Goal: Task Accomplishment & Management: Manage account settings

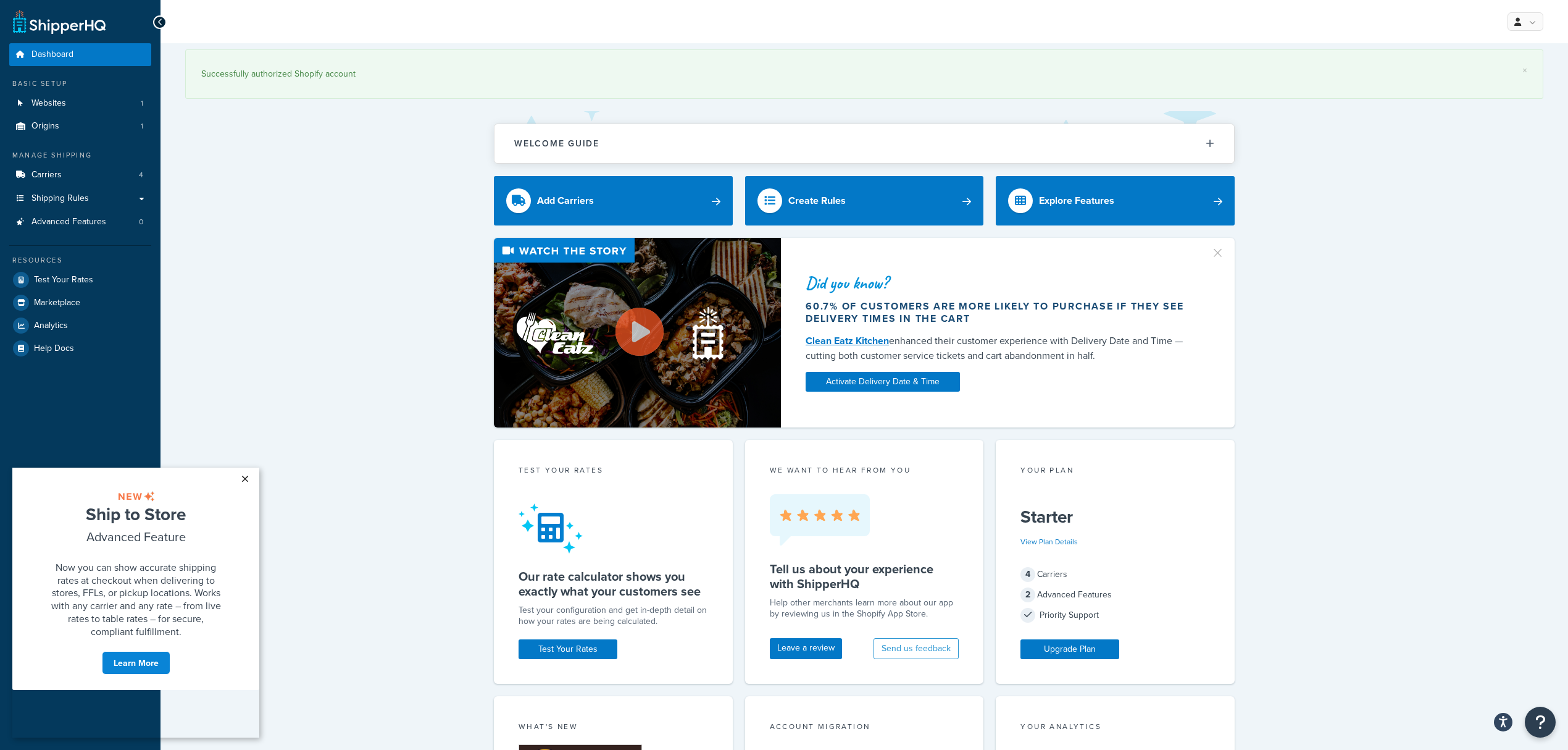
click at [243, 481] on link "×" at bounding box center [245, 479] width 22 height 22
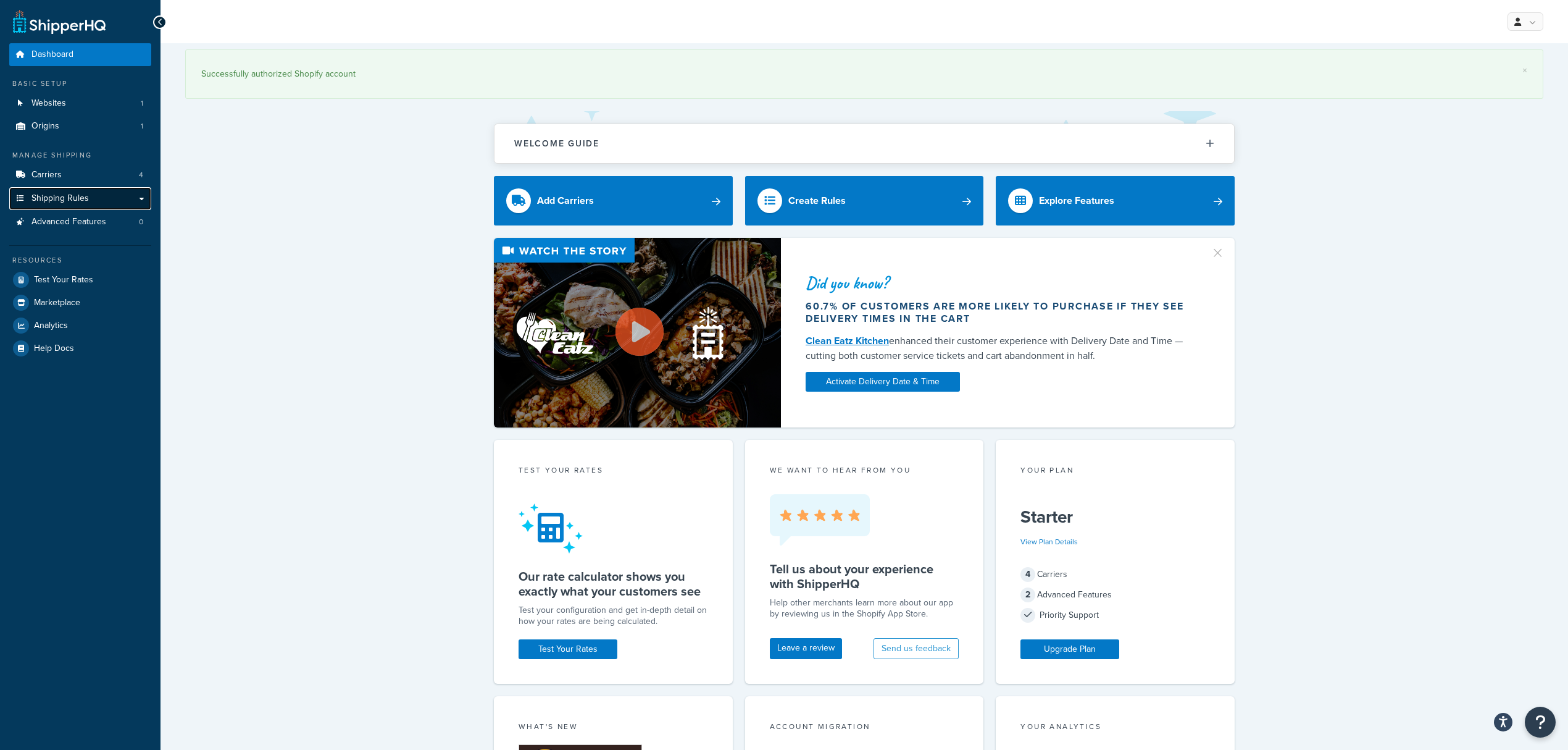
click at [81, 196] on span "Shipping Rules" at bounding box center [60, 199] width 57 height 10
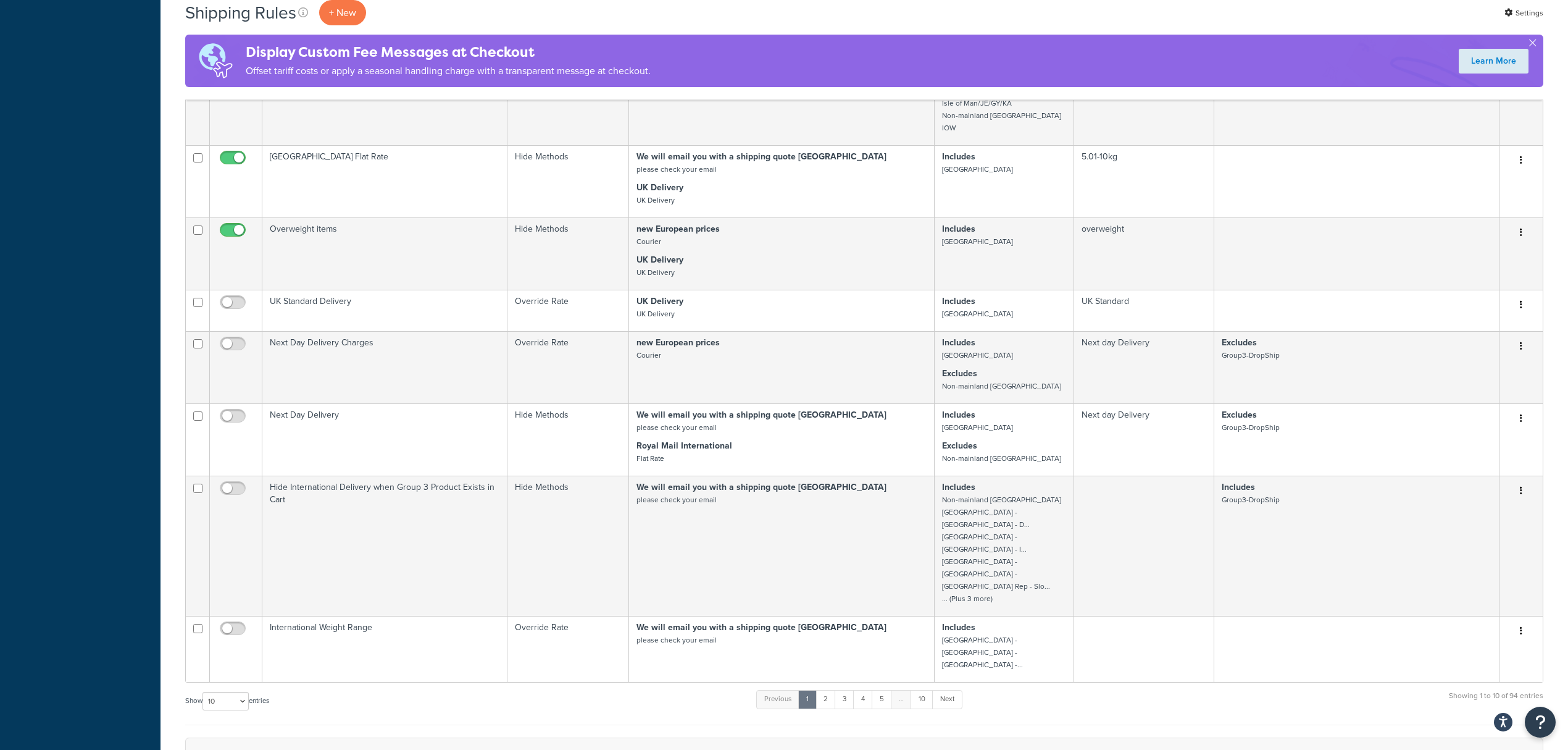
scroll to position [411, 0]
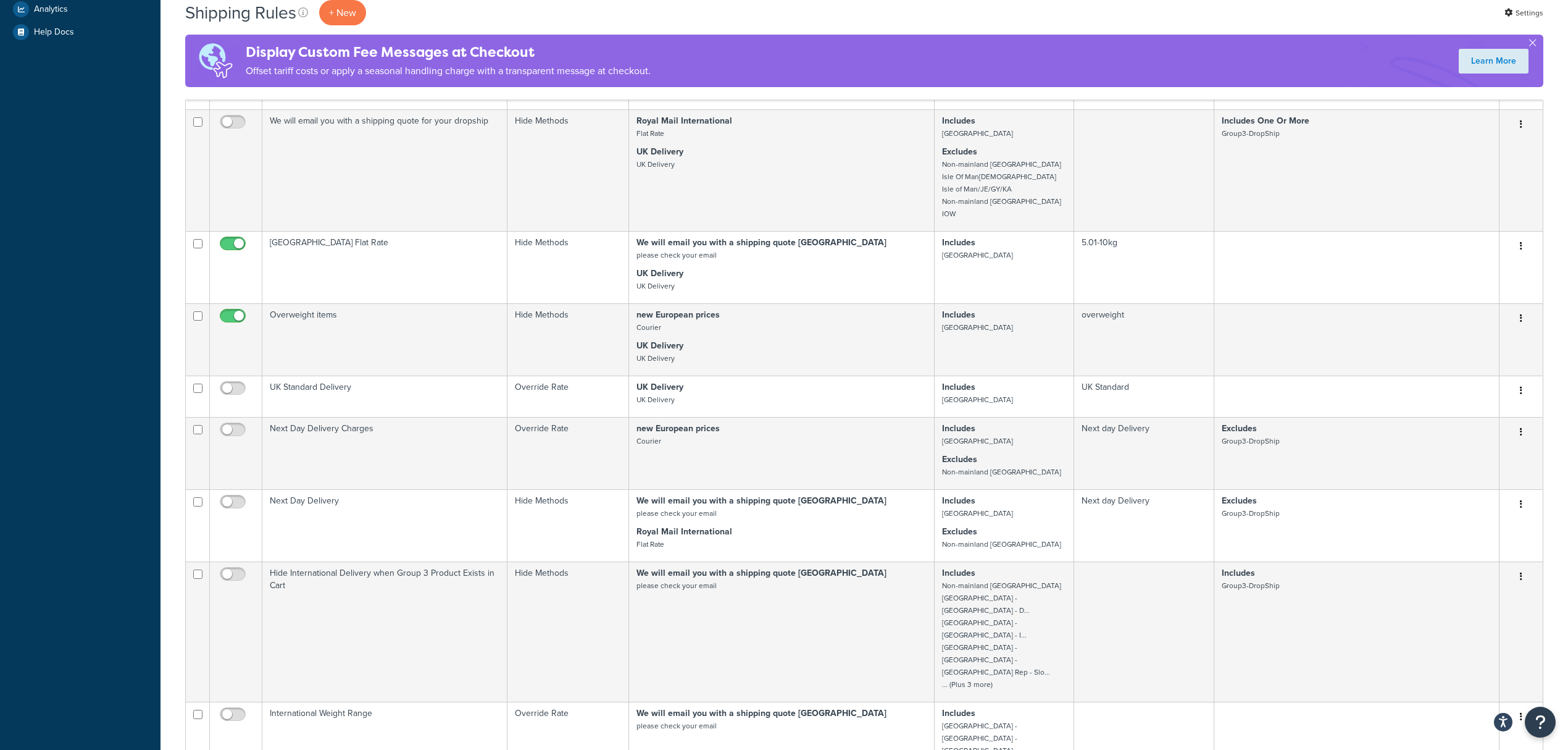
select select "1000"
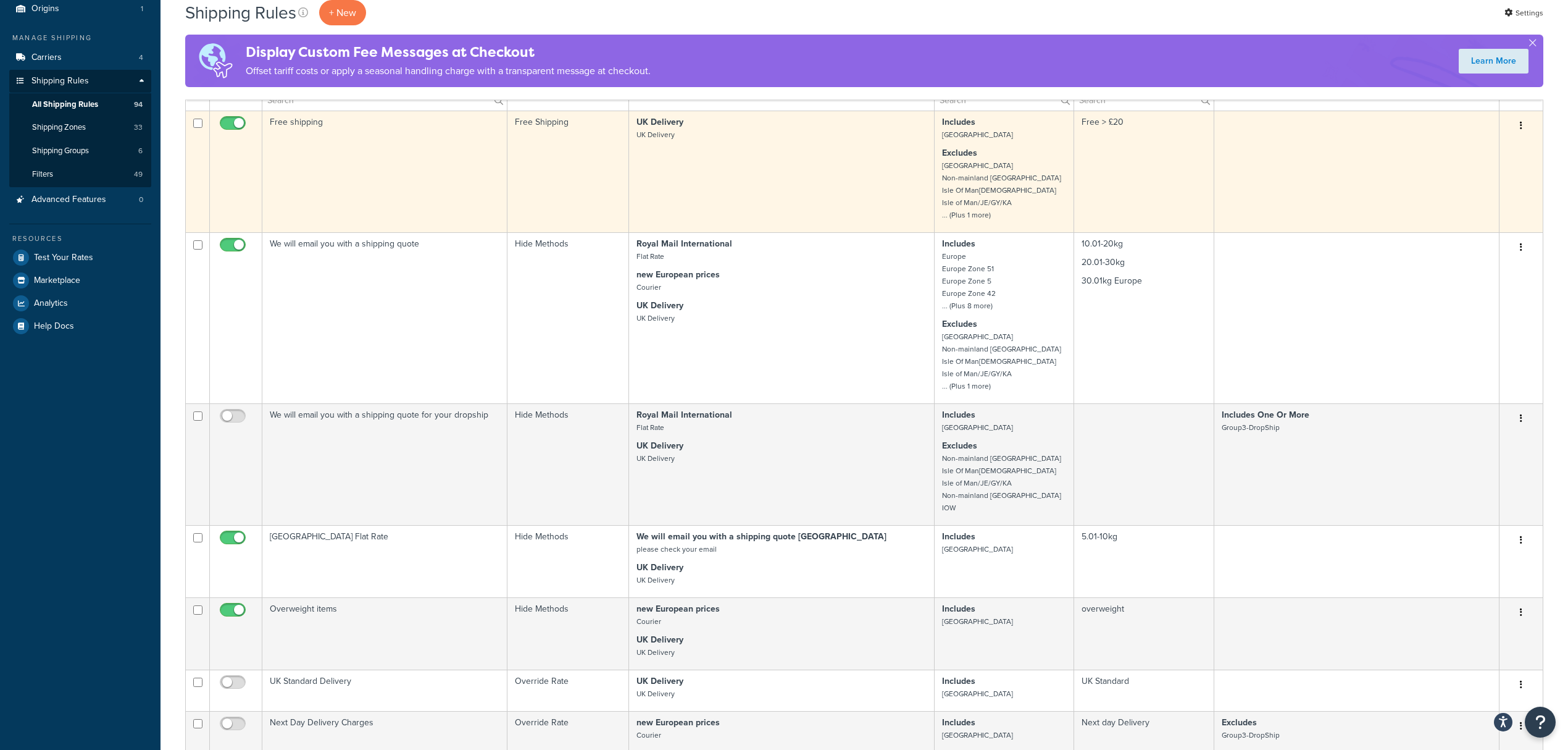
scroll to position [0, 0]
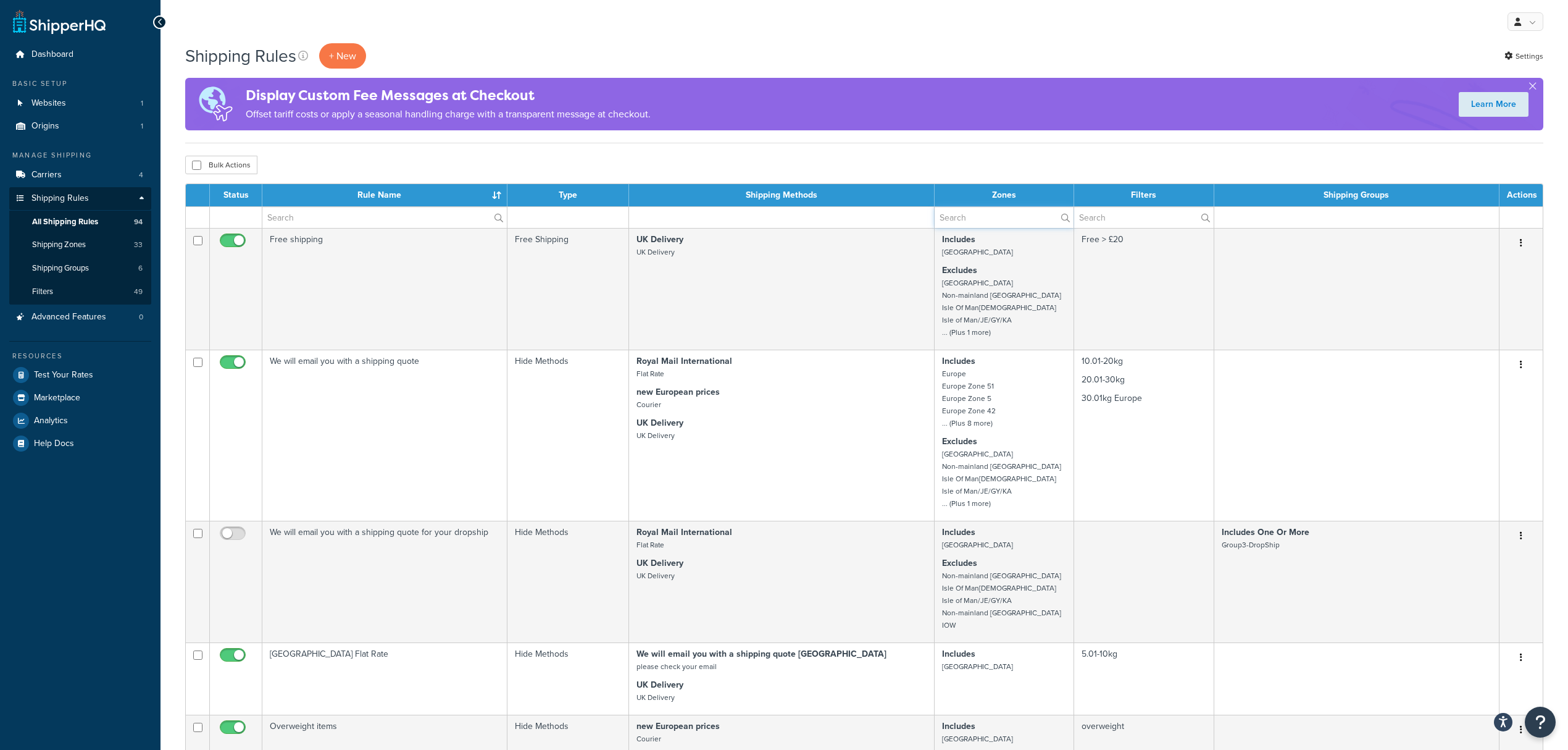
click at [993, 221] on input "text" at bounding box center [1005, 217] width 139 height 21
type input "international"
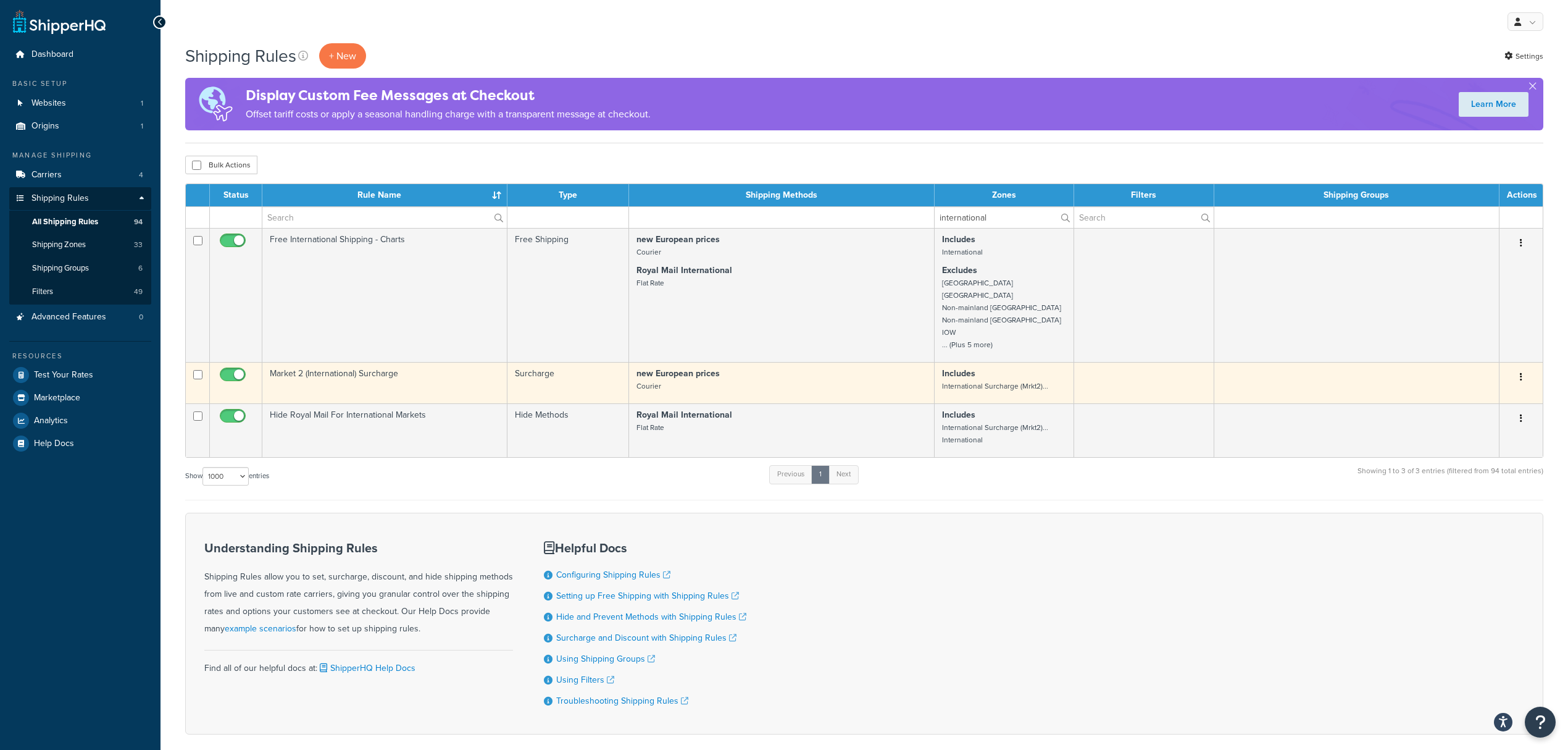
click at [399, 370] on td "Market 2 (International) Surcharge" at bounding box center [385, 382] width 245 height 41
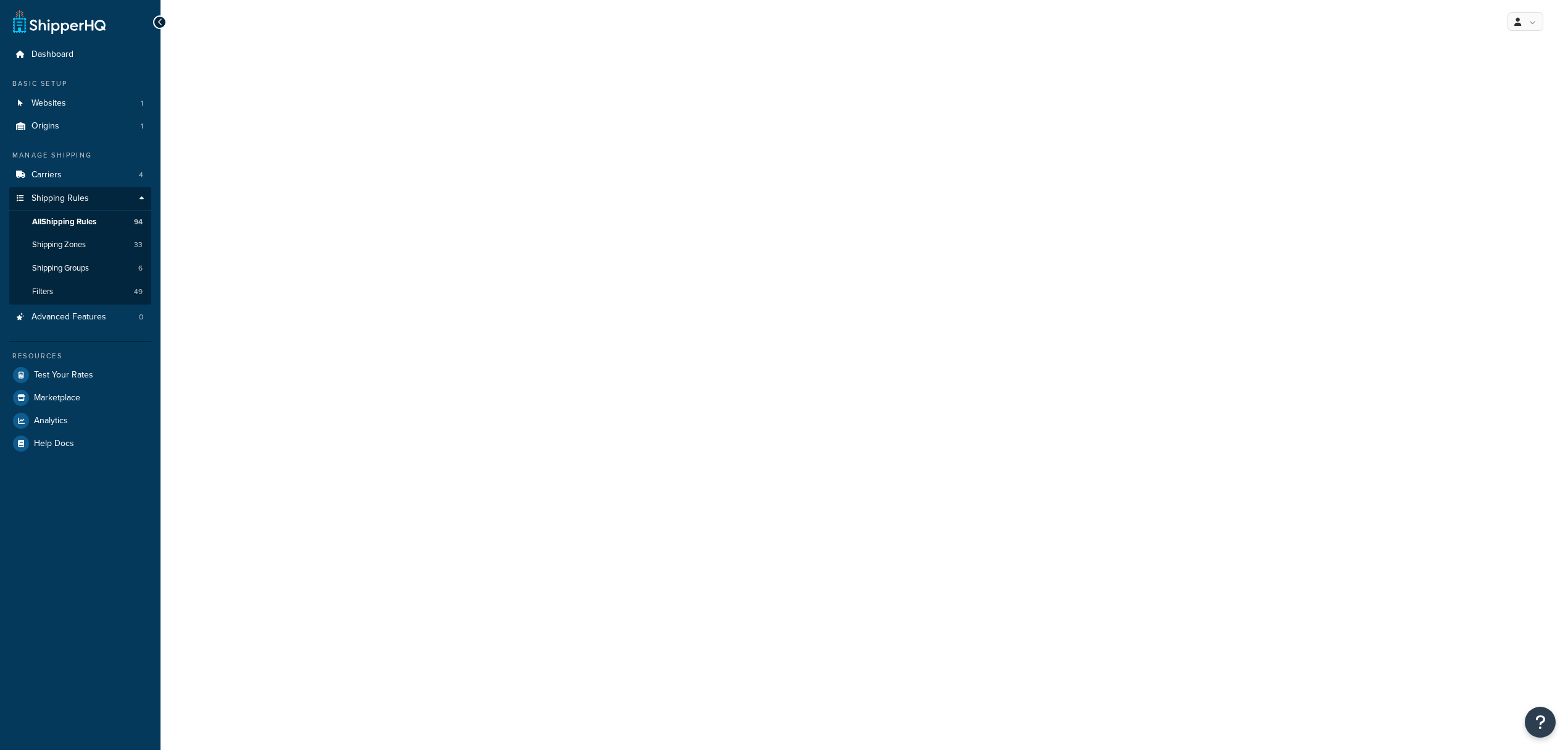
select select "PERCENTAGE"
select select "ORDER"
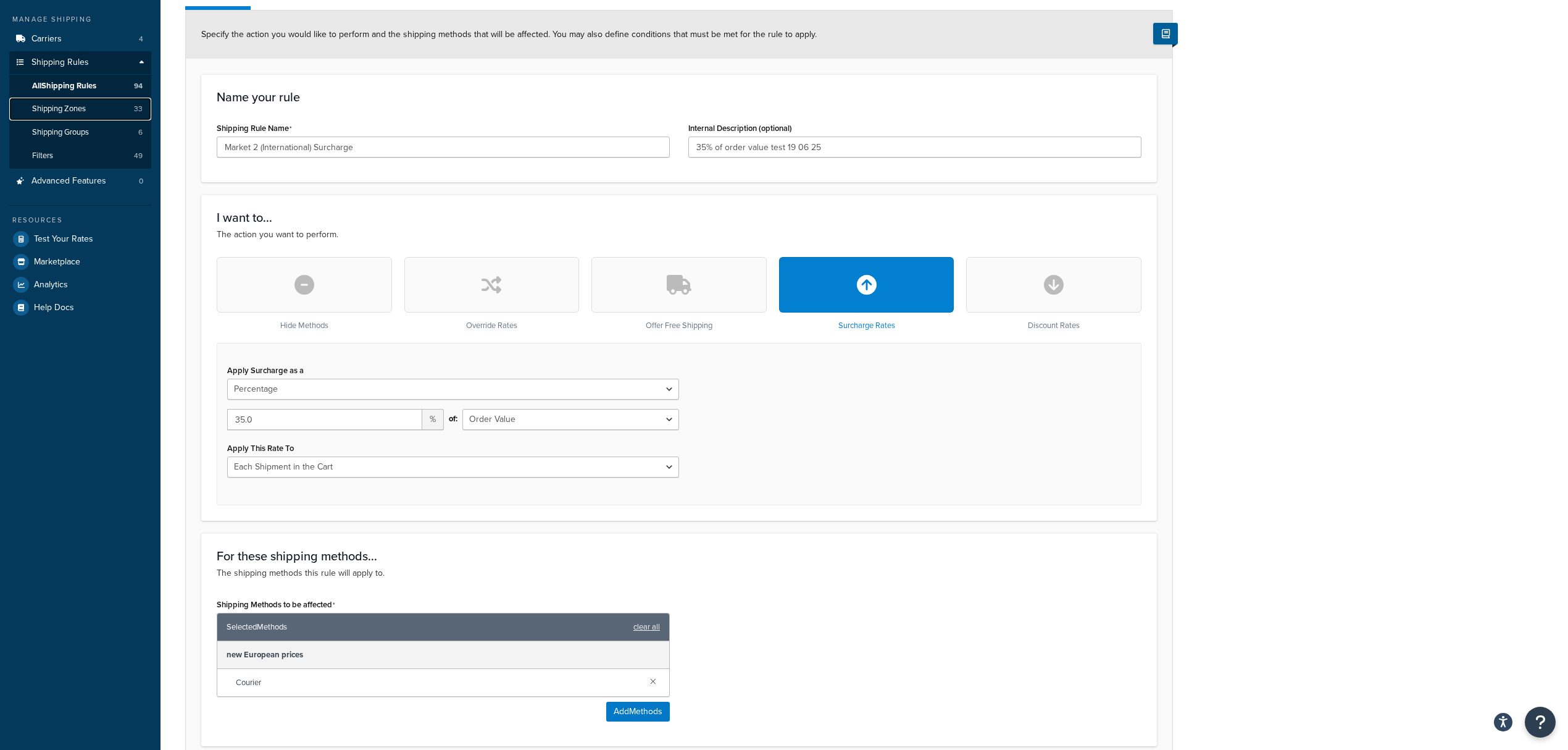
scroll to position [164, 0]
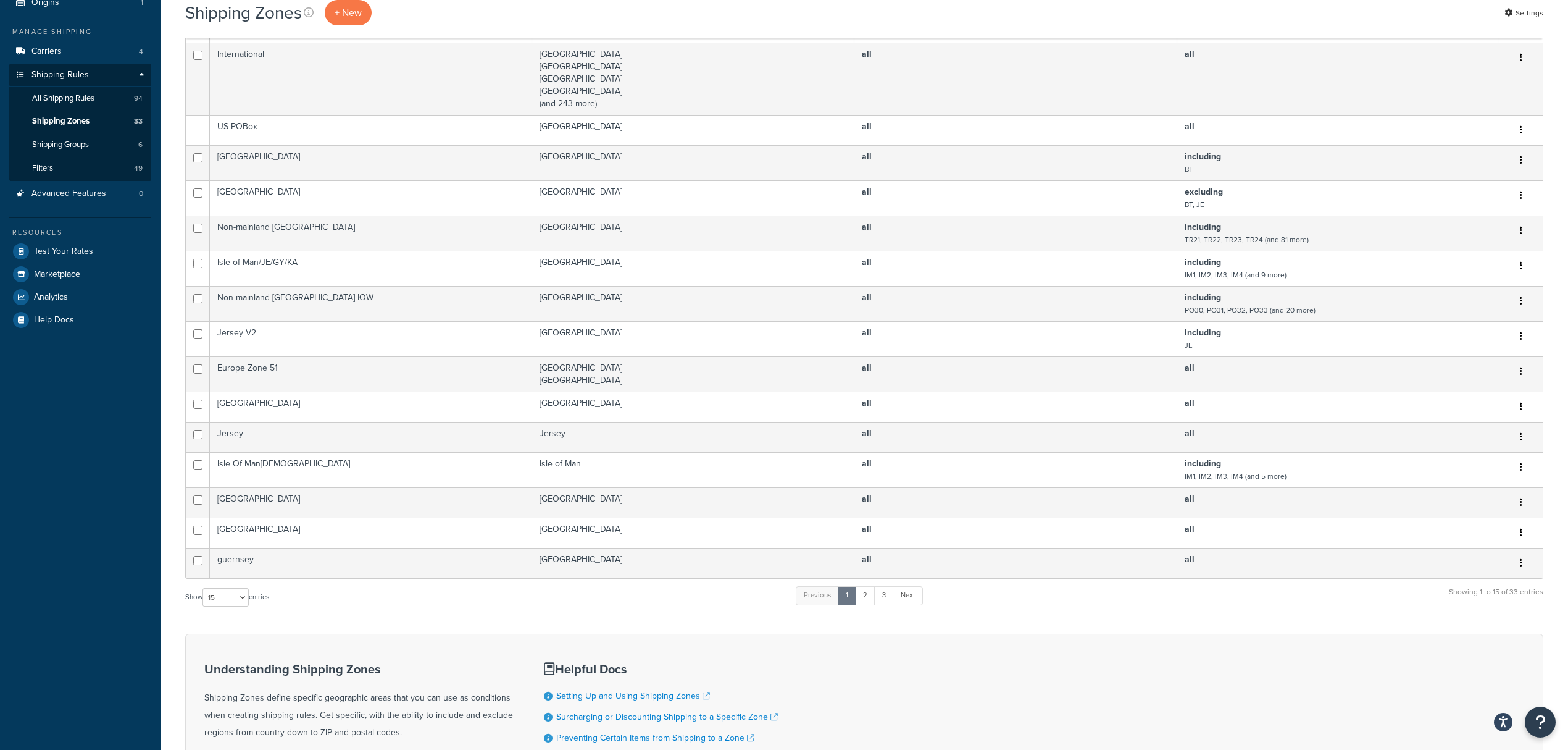
scroll to position [271, 0]
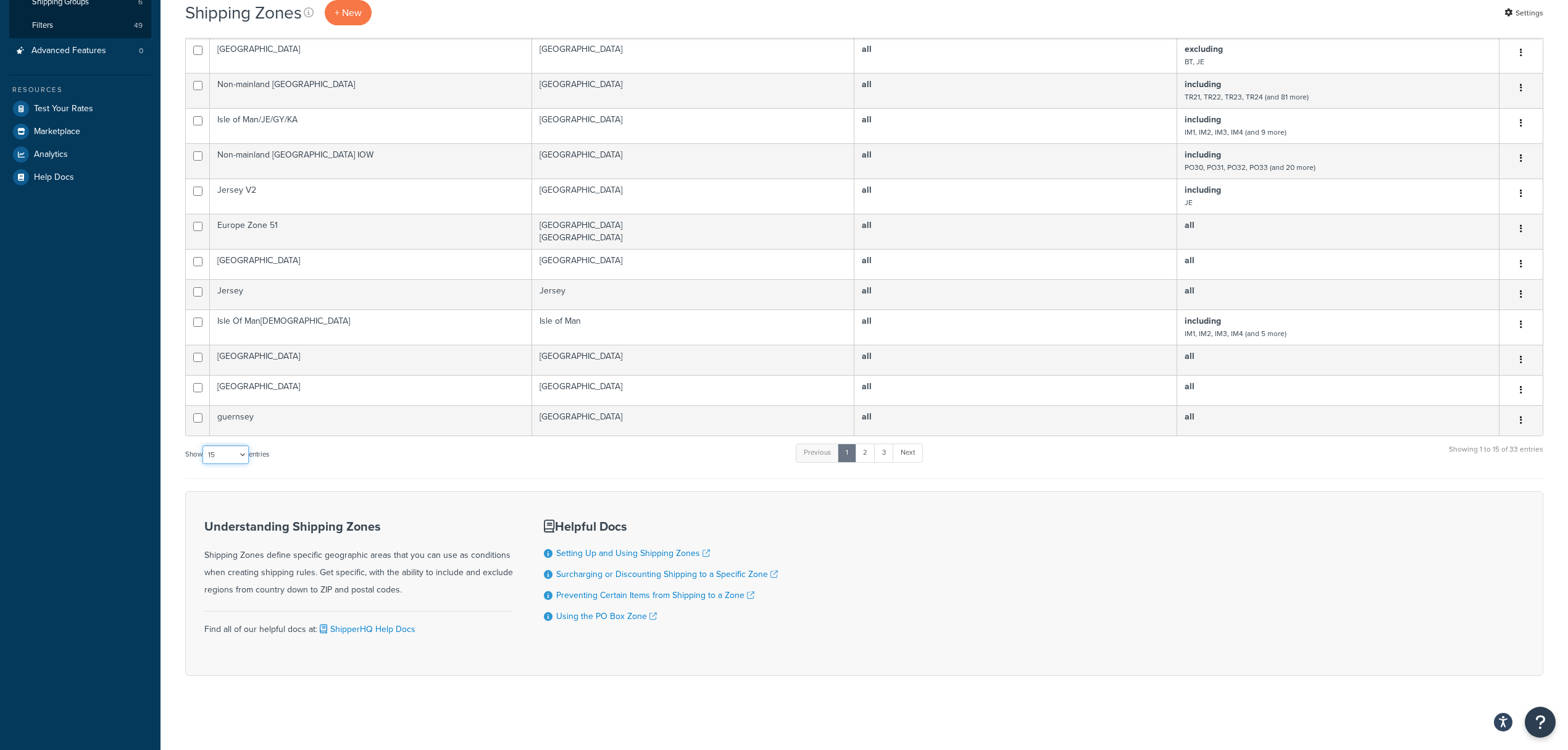
click at [235, 455] on select "10 15 25 50 100" at bounding box center [226, 455] width 46 height 19
select select "100"
click at [204, 464] on select "10 15 25 50 100" at bounding box center [226, 455] width 46 height 19
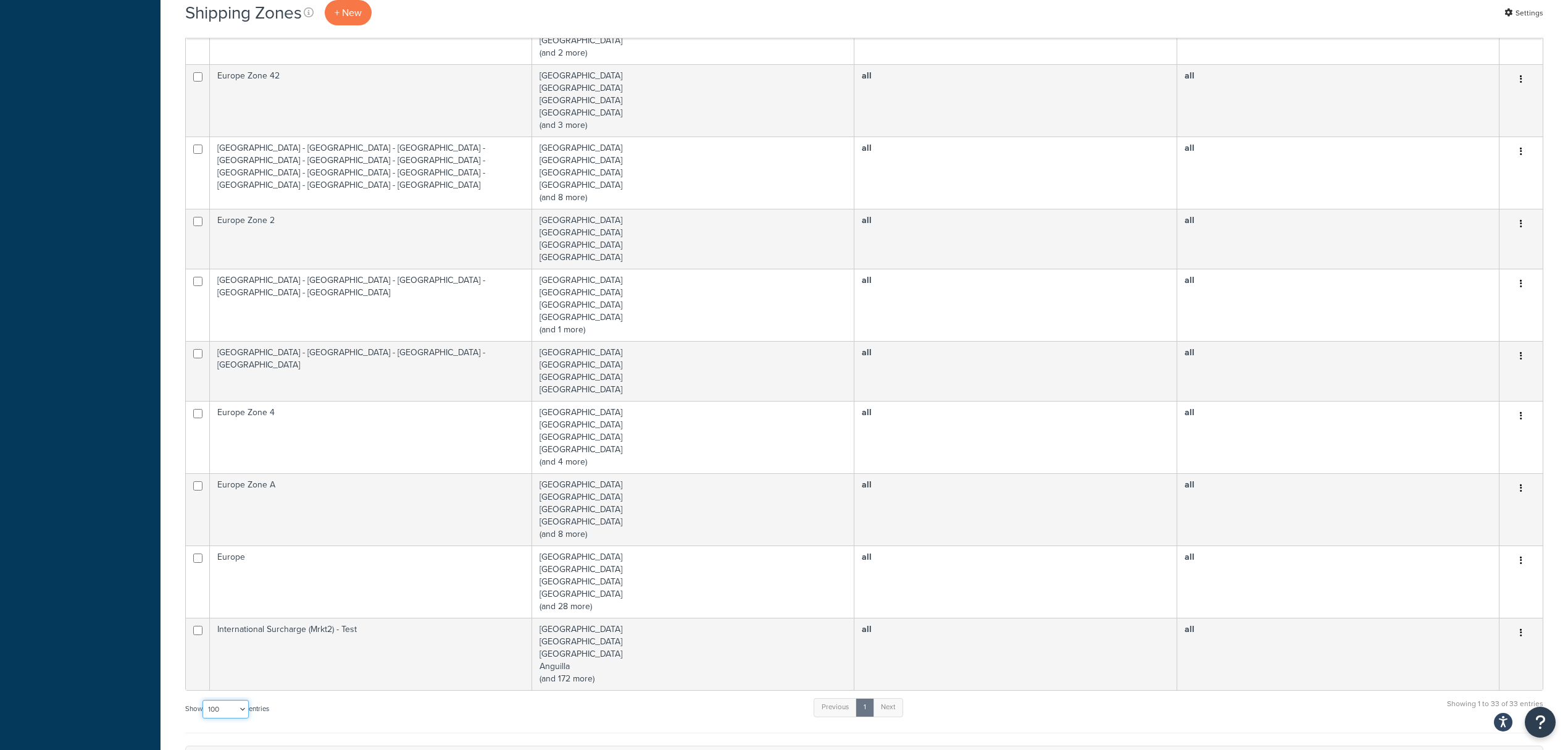
scroll to position [1380, 0]
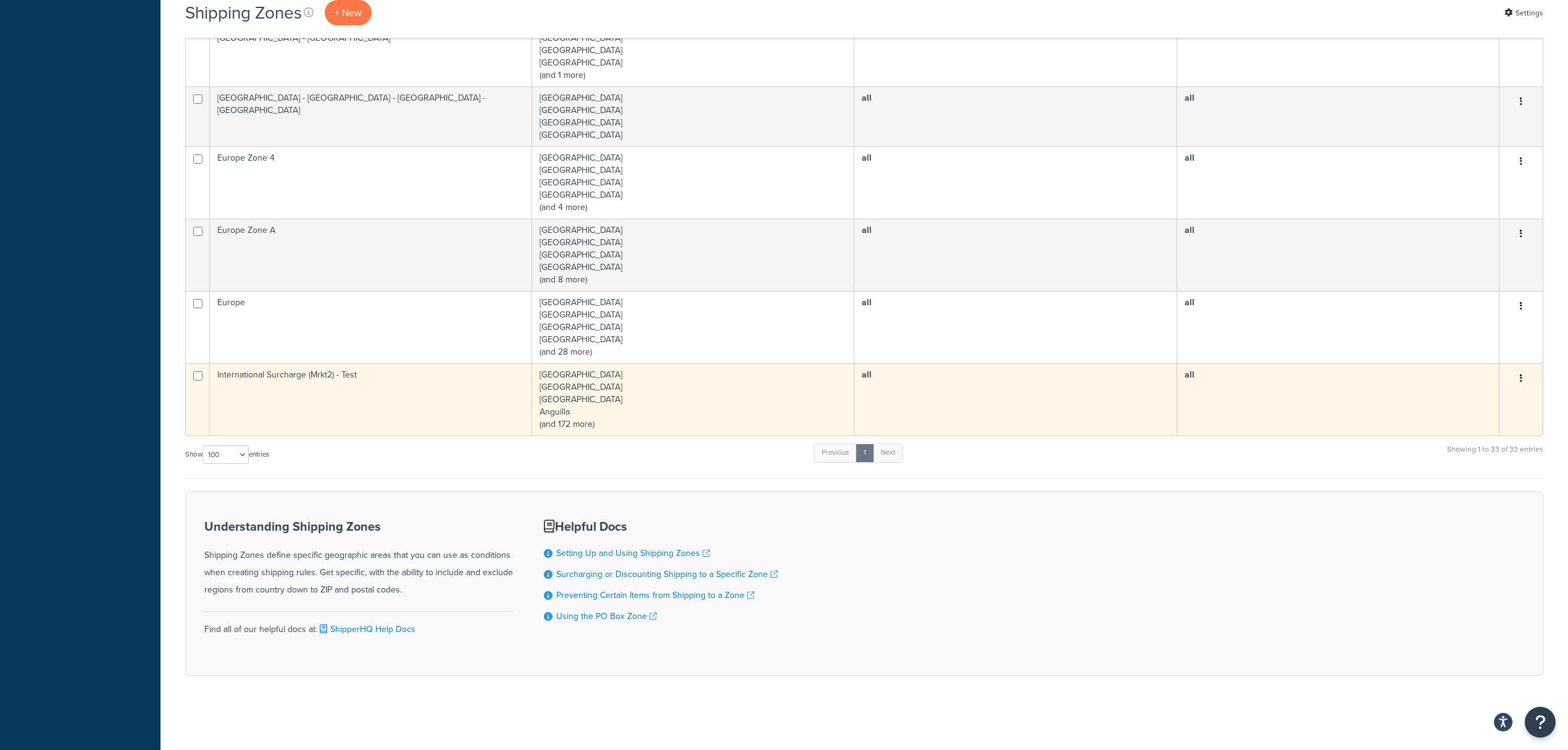
click at [379, 396] on td "International Surcharge (Mrkt2) - Test" at bounding box center [371, 399] width 322 height 72
